Goal: Find specific page/section: Find specific page/section

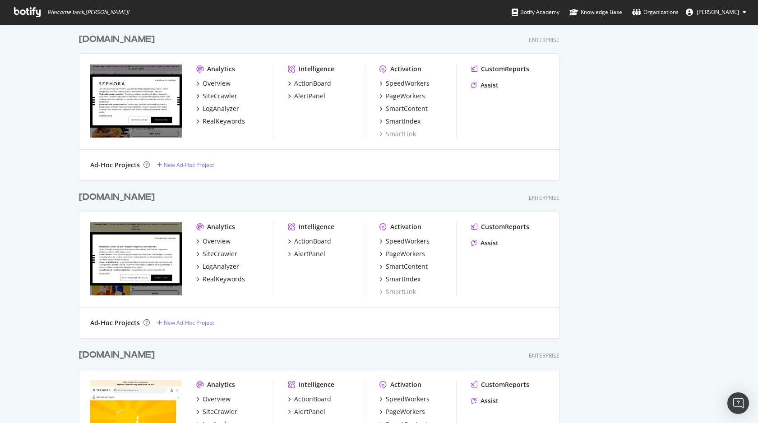
scroll to position [1025, 0]
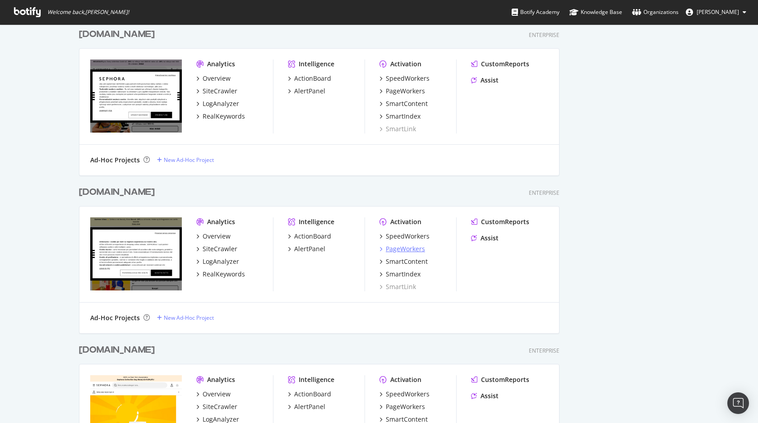
click at [408, 250] on div "PageWorkers" at bounding box center [405, 249] width 39 height 9
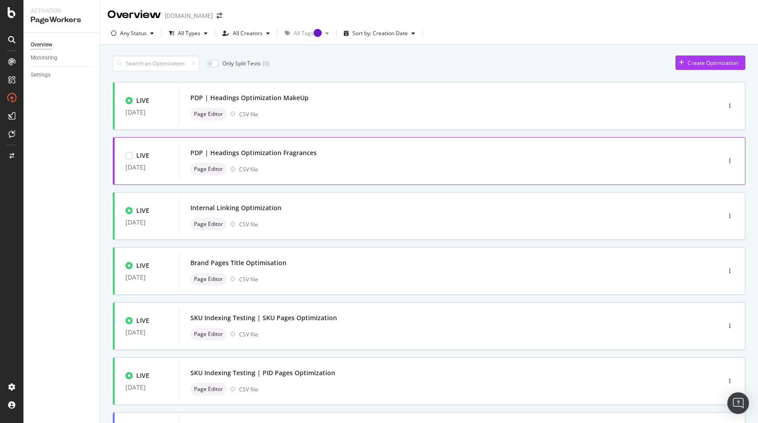
click at [278, 157] on div "PDP | Headings Optimization Fragrances" at bounding box center [253, 152] width 126 height 9
